Goal: Transaction & Acquisition: Purchase product/service

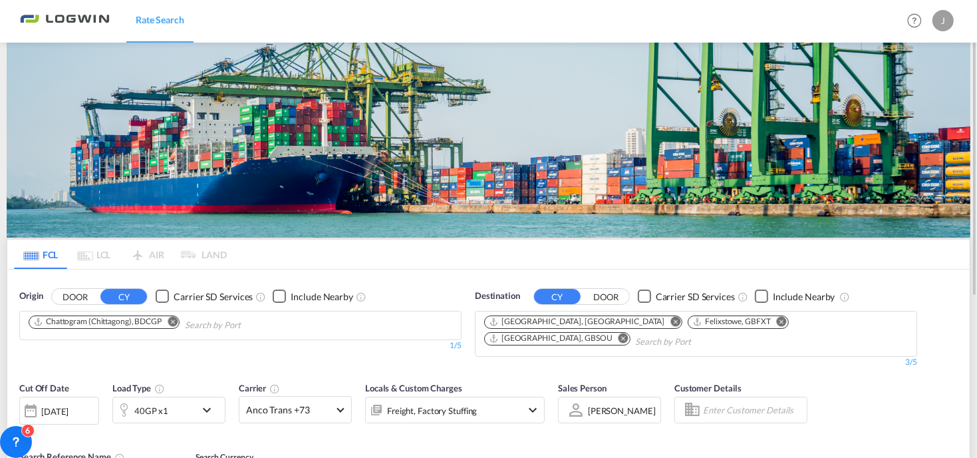
click at [175, 321] on md-icon "Remove" at bounding box center [173, 321] width 10 height 10
drag, startPoint x: 73, startPoint y: 325, endPoint x: 15, endPoint y: 330, distance: 58.7
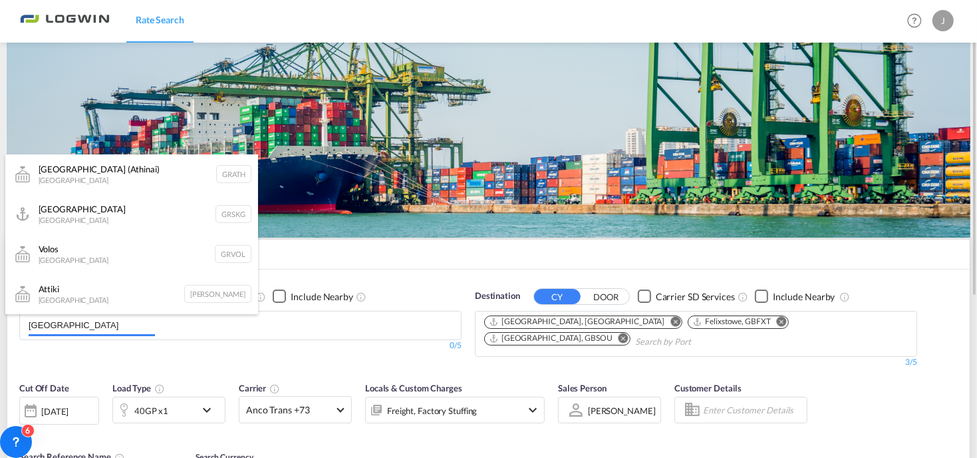
drag, startPoint x: 87, startPoint y: 329, endPoint x: 0, endPoint y: 331, distance: 87.2
click at [0, 331] on html "Rate Search Rate Search Help Resources Product Release J My Profile Logout FCL …" at bounding box center [488, 229] width 977 height 458
drag, startPoint x: 67, startPoint y: 325, endPoint x: 42, endPoint y: 325, distance: 25.3
type input "D"
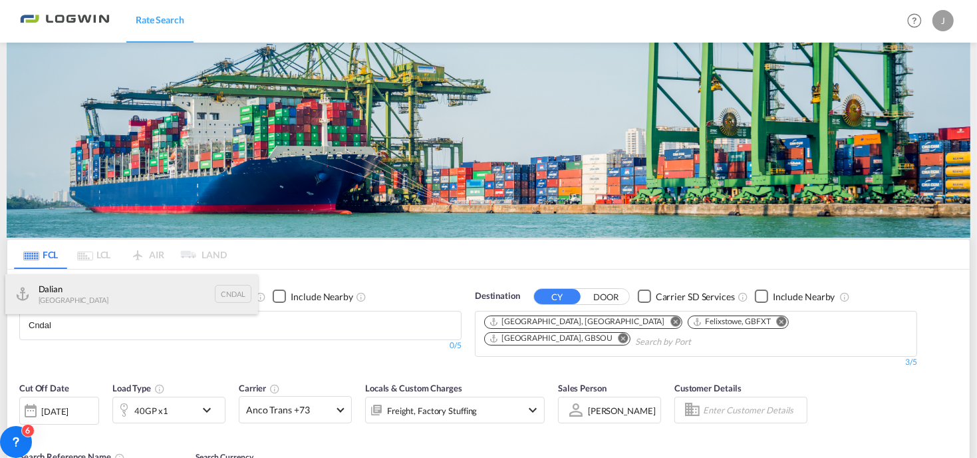
type input "Cndal"
click at [49, 291] on div "Dalian [GEOGRAPHIC_DATA] CNDAL" at bounding box center [131, 294] width 253 height 40
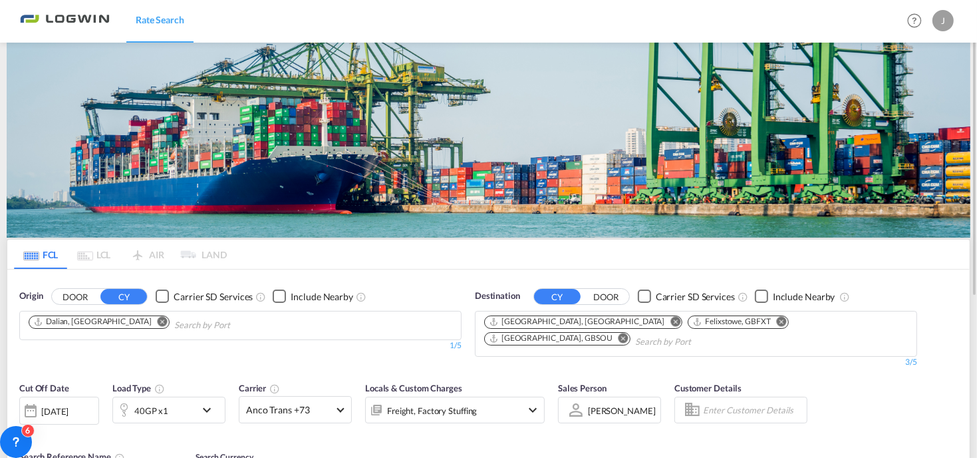
click at [777, 322] on md-icon "Remove" at bounding box center [782, 321] width 10 height 10
click at [671, 321] on md-icon "Remove" at bounding box center [676, 321] width 10 height 10
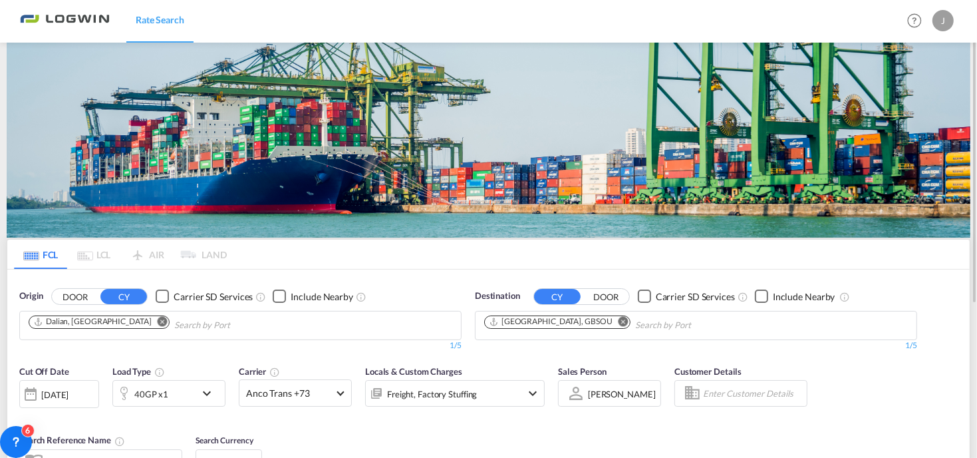
click at [619, 321] on md-icon "Remove" at bounding box center [624, 321] width 10 height 10
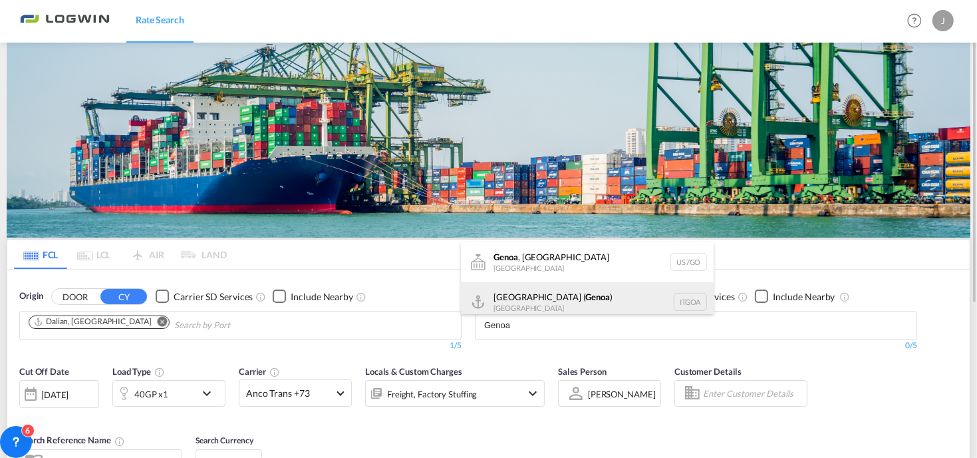
type input "Genoa"
click at [558, 306] on div "[GEOGRAPHIC_DATA] ( [GEOGRAPHIC_DATA] ) [GEOGRAPHIC_DATA] ITGOA" at bounding box center [587, 302] width 253 height 40
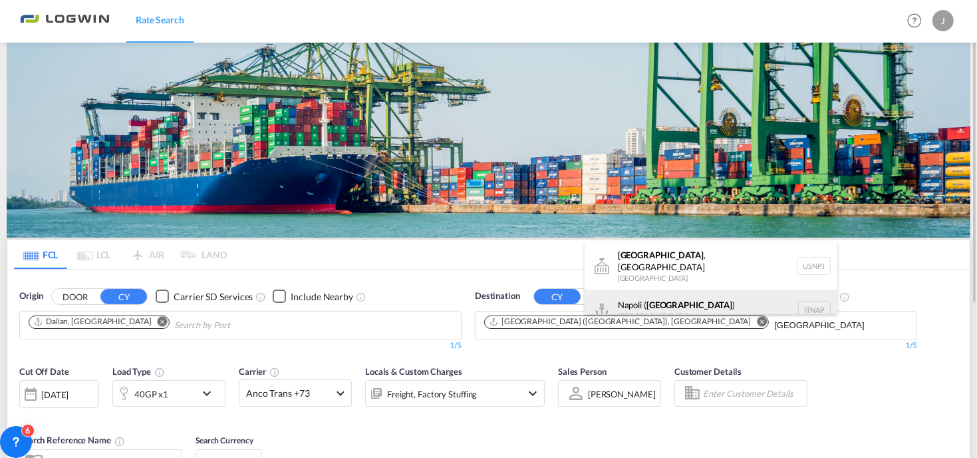
type input "[GEOGRAPHIC_DATA]"
click at [658, 297] on div "[GEOGRAPHIC_DATA] ( [GEOGRAPHIC_DATA] ) [GEOGRAPHIC_DATA] ITNAP" at bounding box center [711, 309] width 253 height 40
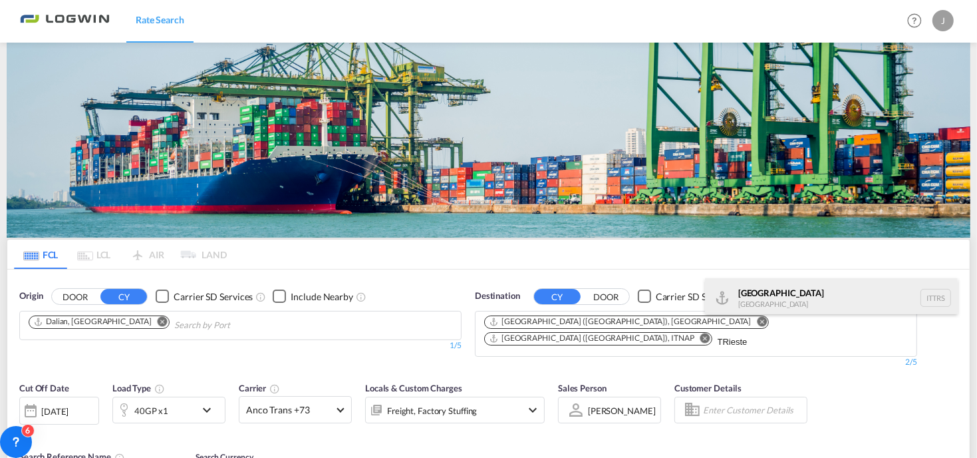
type input "TRieste"
click at [774, 289] on div "[GEOGRAPHIC_DATA] [GEOGRAPHIC_DATA] ITTRS" at bounding box center [831, 298] width 253 height 40
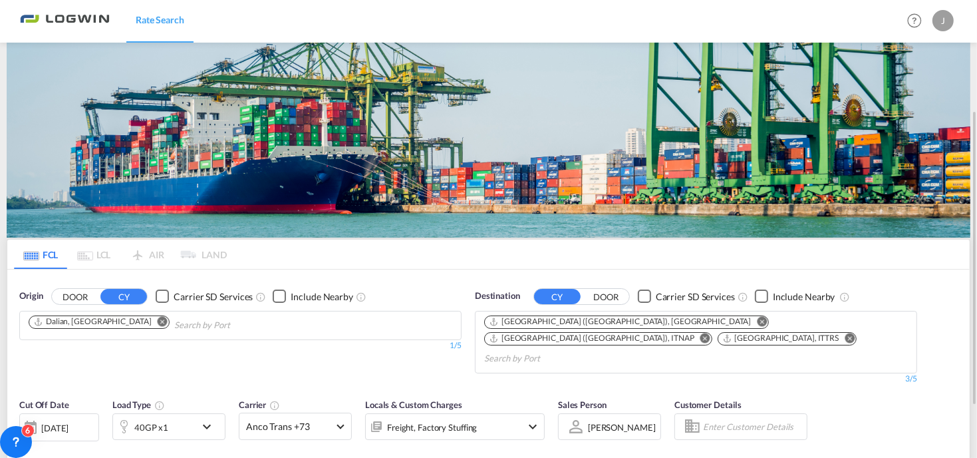
scroll to position [250, 0]
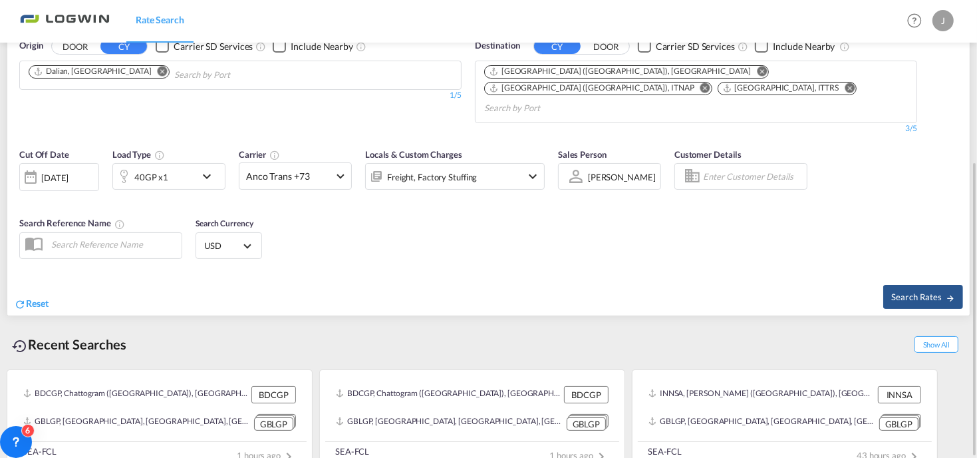
click at [217, 170] on div "40GP x1" at bounding box center [168, 176] width 113 height 27
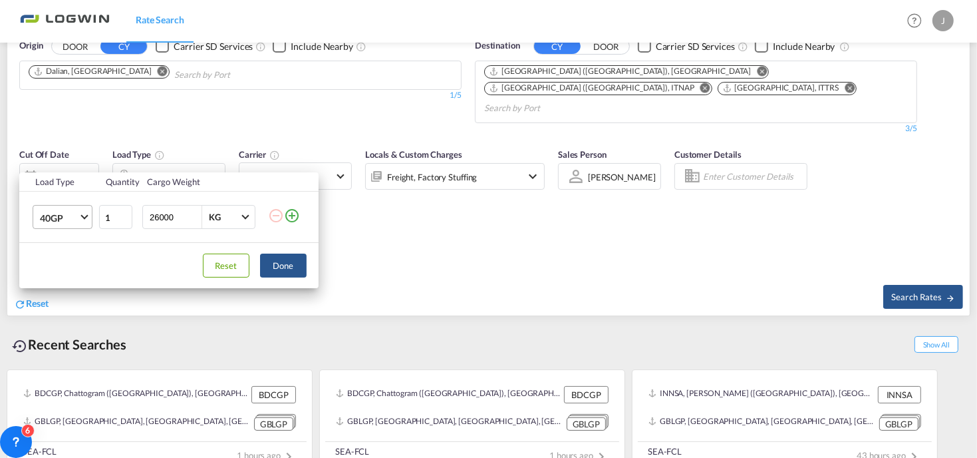
click at [73, 215] on span "40GP" at bounding box center [59, 218] width 39 height 13
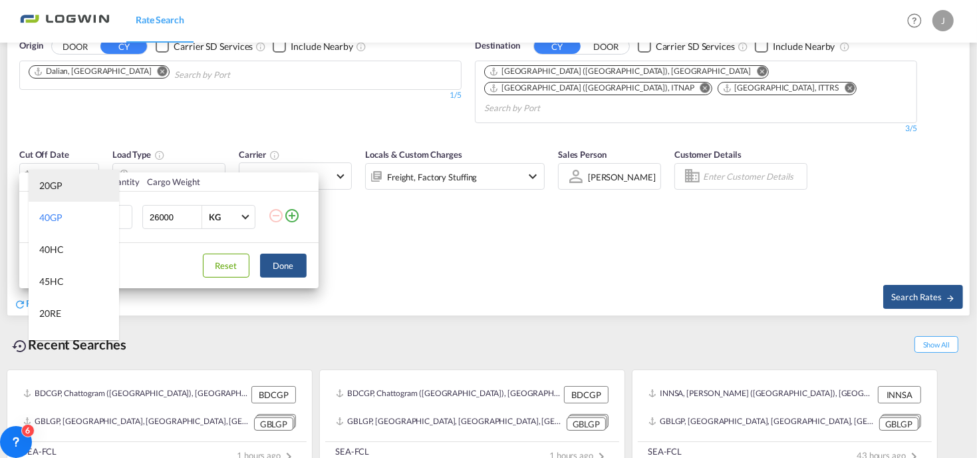
click at [51, 186] on div "20GP" at bounding box center [50, 185] width 23 height 13
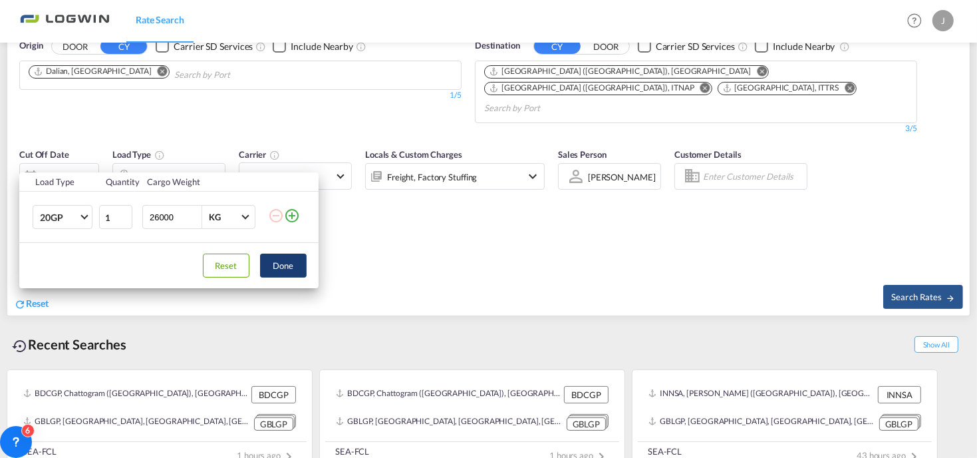
click at [277, 258] on button "Done" at bounding box center [283, 265] width 47 height 24
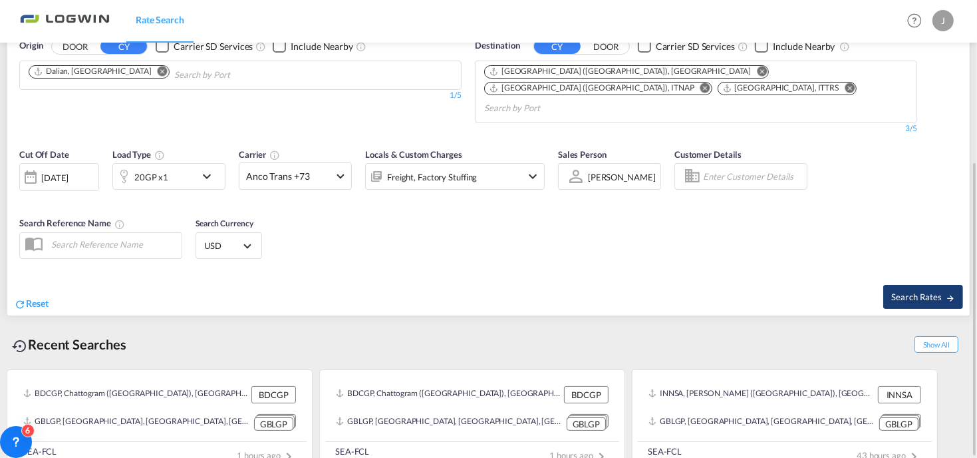
click at [906, 291] on span "Search Rates" at bounding box center [923, 296] width 64 height 11
type input "CNDAL to [GEOGRAPHIC_DATA],[GEOGRAPHIC_DATA],ITTRS / [DATE]"
